Goal: Find specific page/section

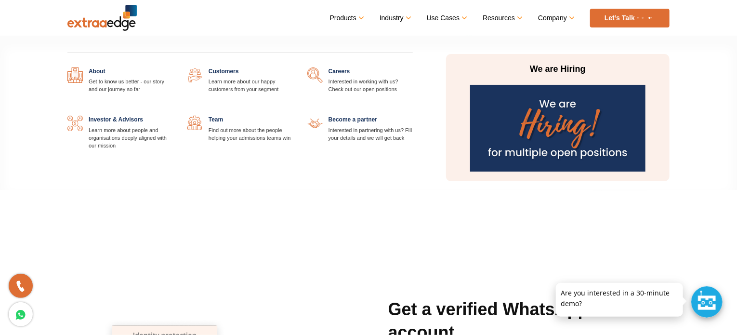
click at [534, 133] on img at bounding box center [557, 128] width 175 height 87
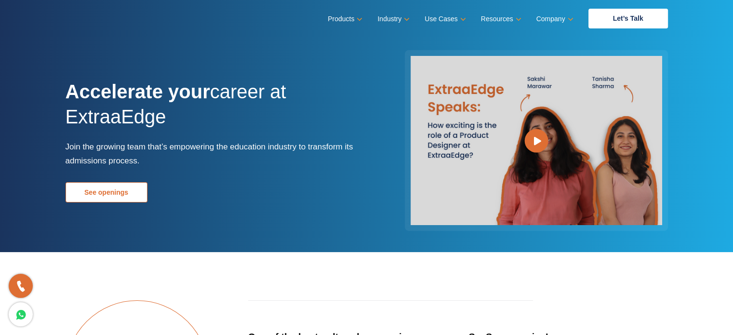
click at [117, 190] on link "See openings" at bounding box center [107, 192] width 82 height 20
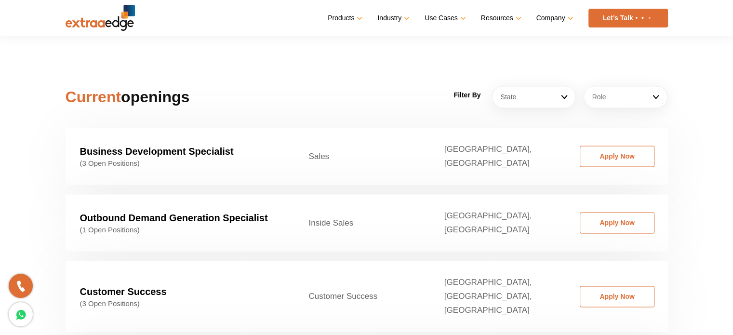
scroll to position [1465, 0]
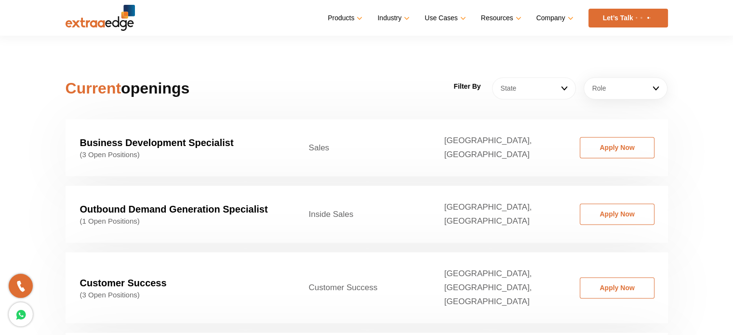
click at [529, 77] on link "State" at bounding box center [534, 88] width 84 height 22
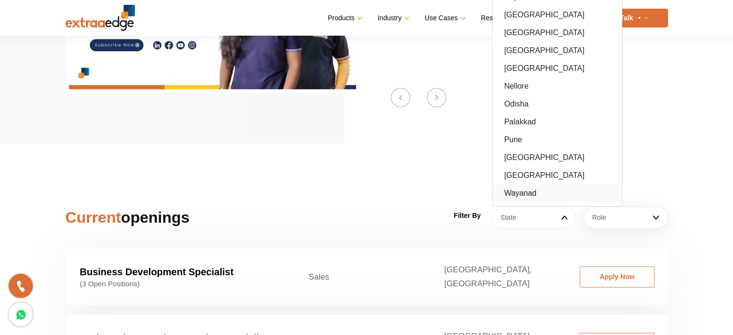
scroll to position [1335, 0]
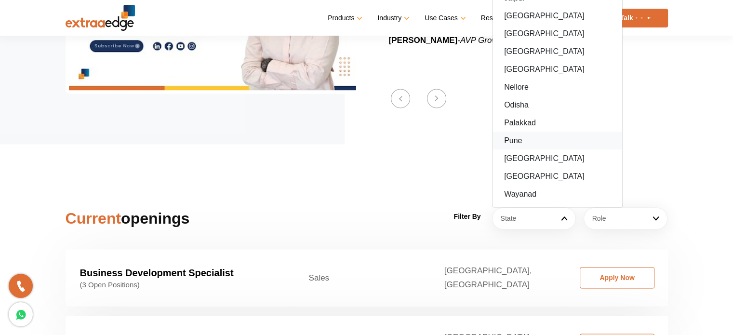
click at [520, 132] on link "Pune" at bounding box center [557, 141] width 130 height 18
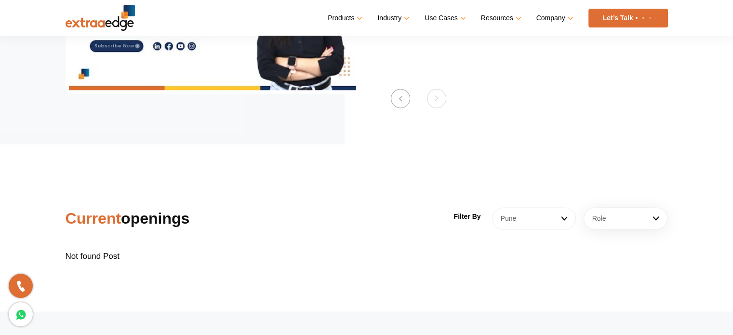
click at [539, 207] on link "Pune" at bounding box center [534, 218] width 84 height 22
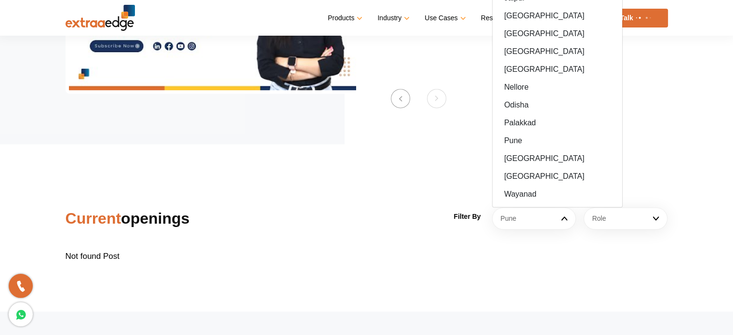
click at [582, 172] on section "Current openings Filter By Pune Ahemdabad Ahmedabad Bangalore Bhopal/Indore Bhu…" at bounding box center [366, 227] width 733 height 167
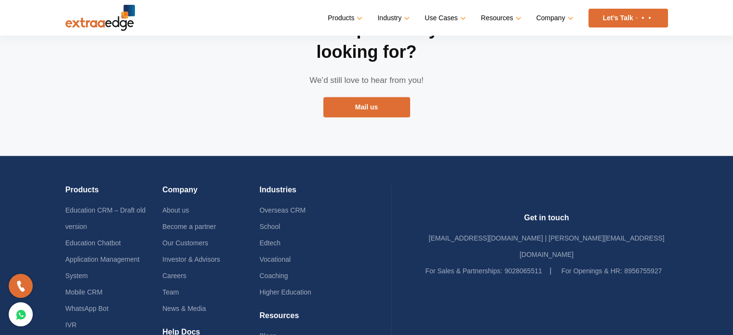
scroll to position [1664, 0]
